Goal: Information Seeking & Learning: Compare options

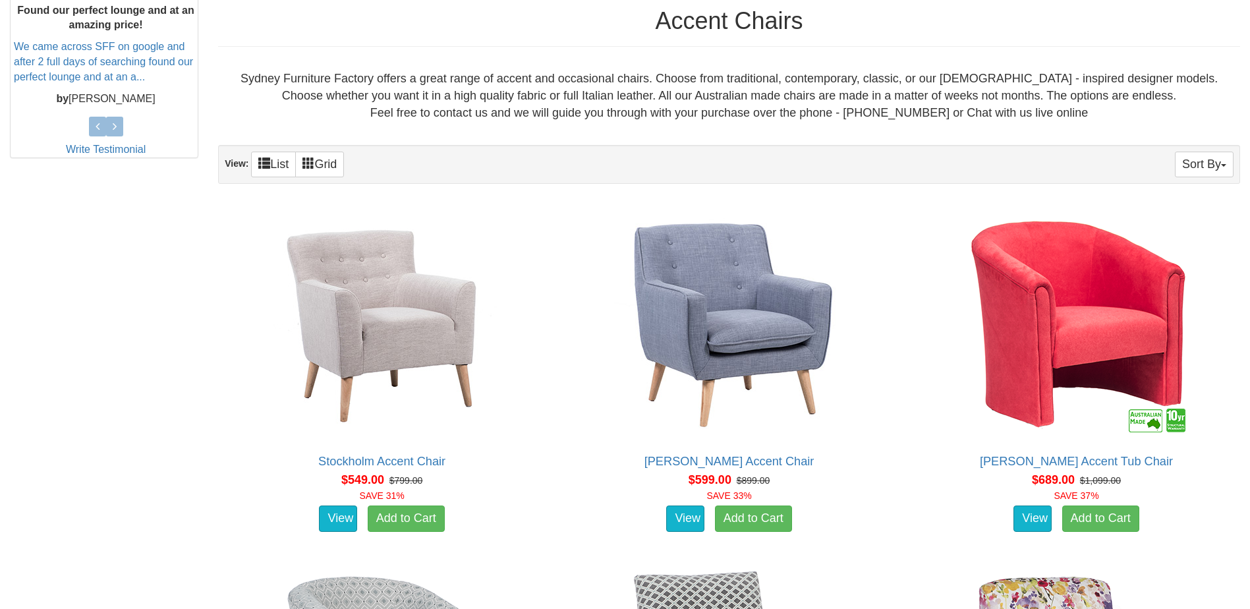
scroll to position [593, 0]
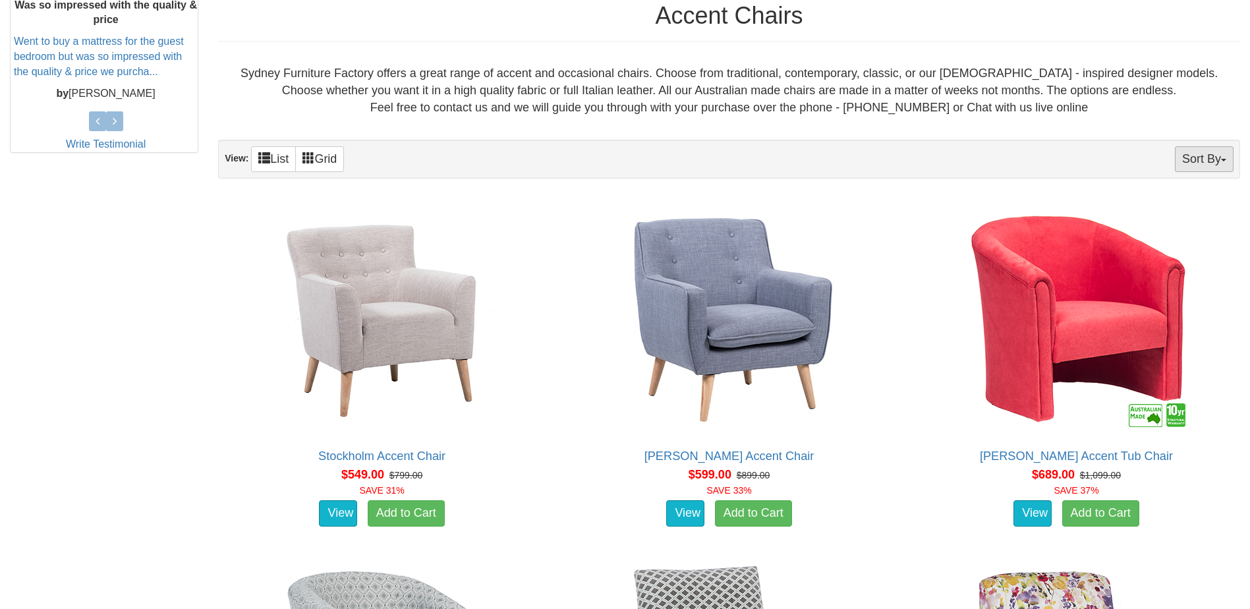
click at [1214, 147] on button "Sort By" at bounding box center [1204, 159] width 59 height 26
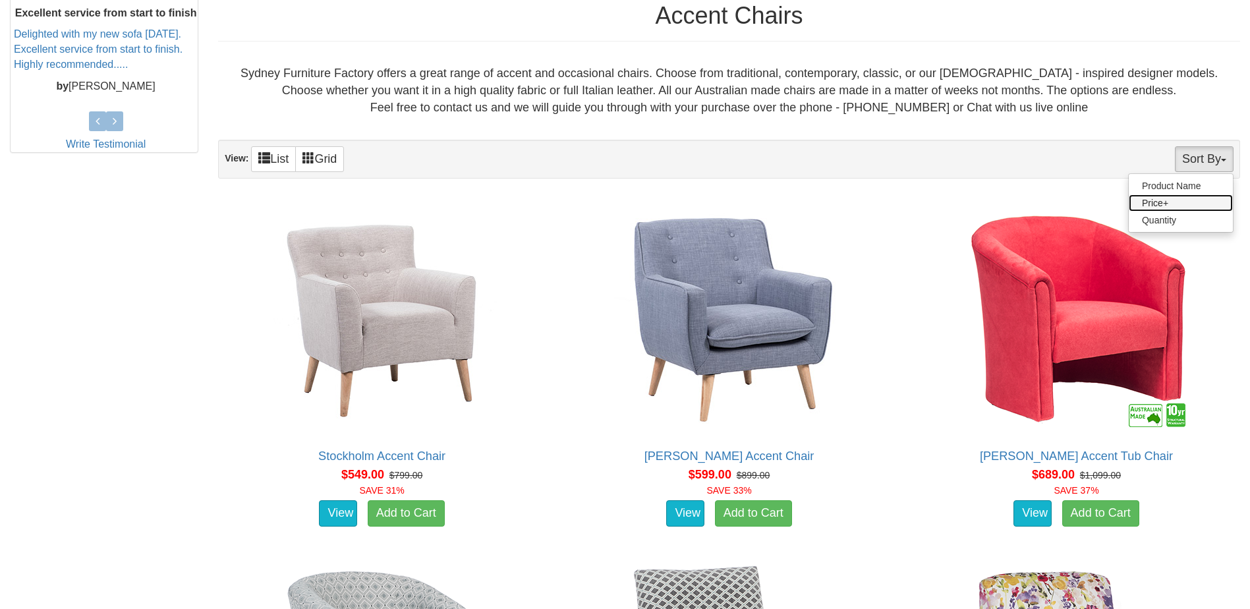
click at [1201, 203] on link "Price+" at bounding box center [1181, 202] width 104 height 17
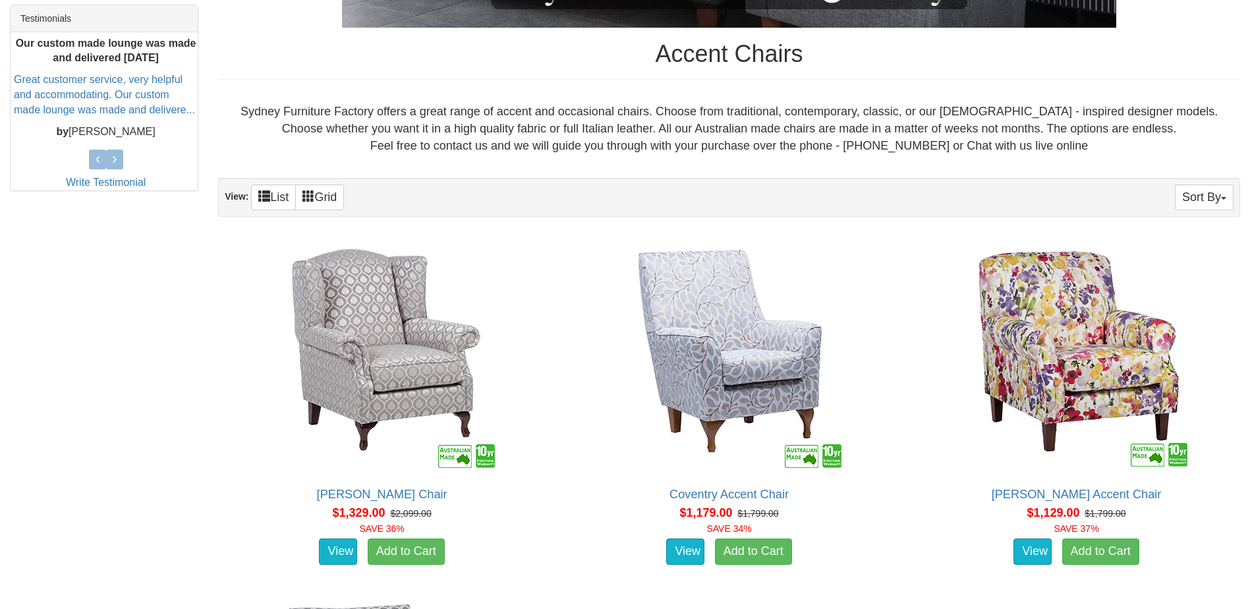
scroll to position [593, 0]
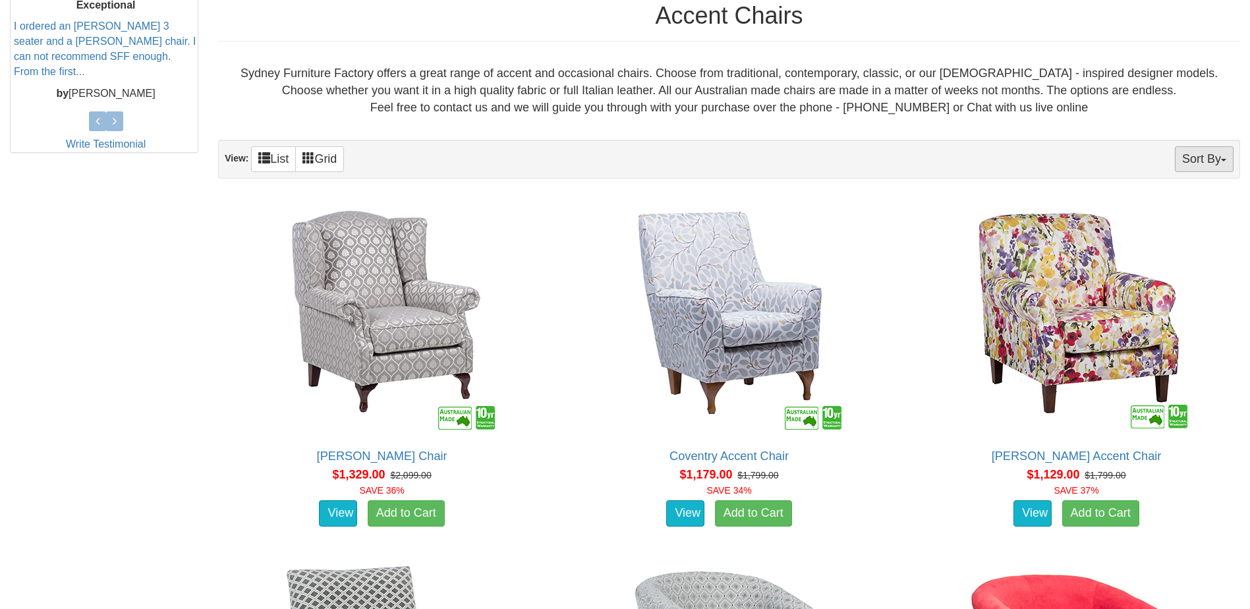
click at [1193, 157] on button "Sort By" at bounding box center [1204, 159] width 59 height 26
click at [1171, 204] on link "Price-" at bounding box center [1181, 202] width 104 height 17
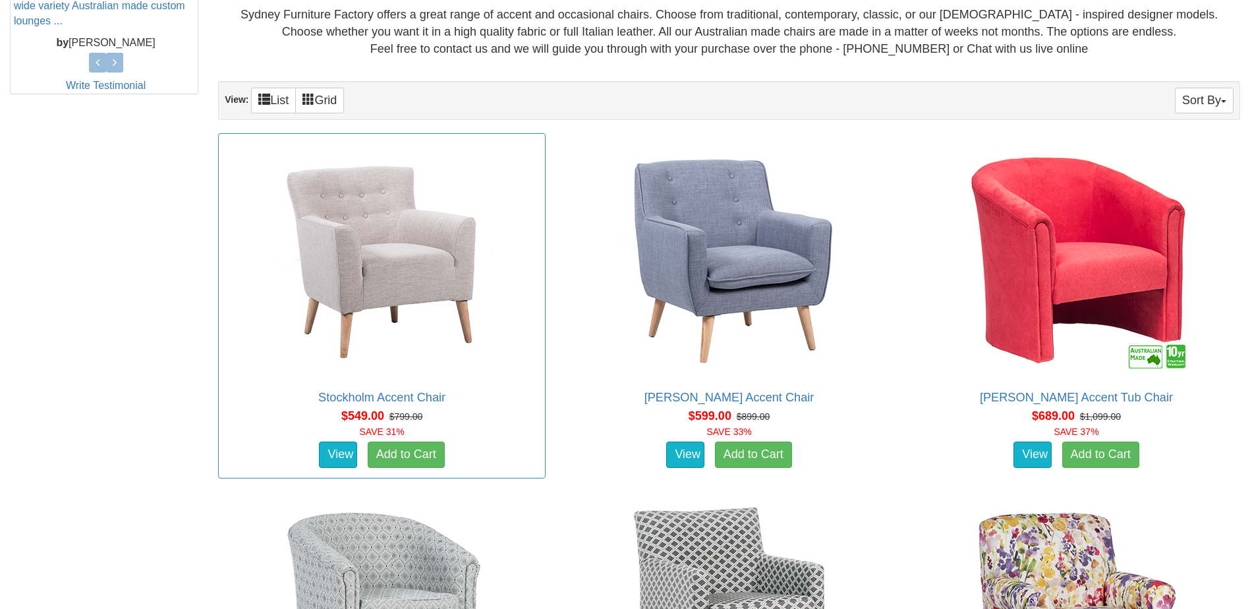
scroll to position [659, 0]
